Goal: Find specific page/section: Find specific page/section

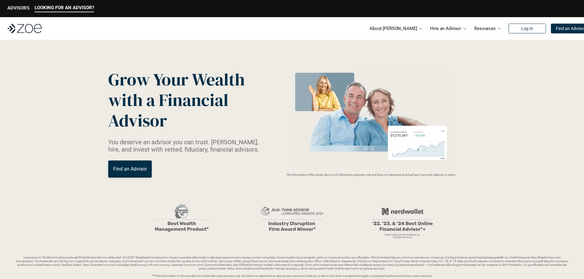
click at [20, 7] on p "ADVISORS" at bounding box center [18, 8] width 22 height 6
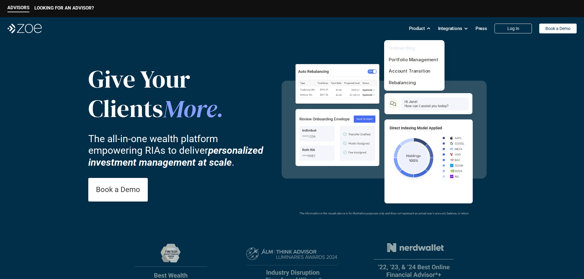
click at [402, 49] on link "Onboarding" at bounding box center [402, 48] width 26 height 6
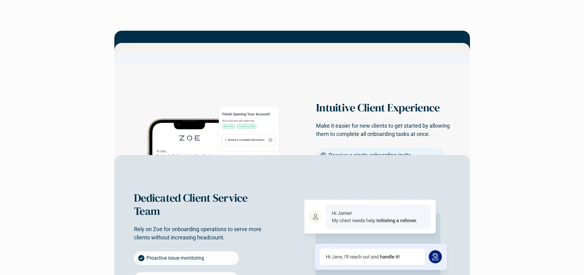
scroll to position [916, 0]
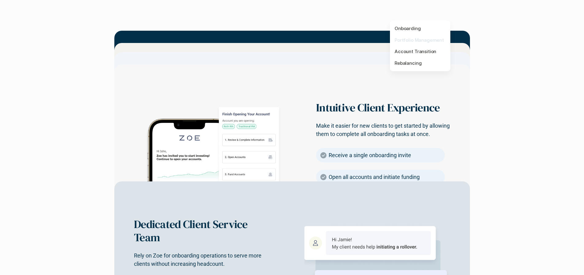
click at [418, 39] on link "Portfolio Management" at bounding box center [418, 40] width 49 height 6
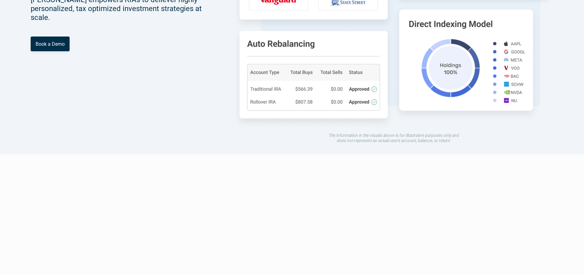
scroll to position [184, 0]
